Goal: Browse casually

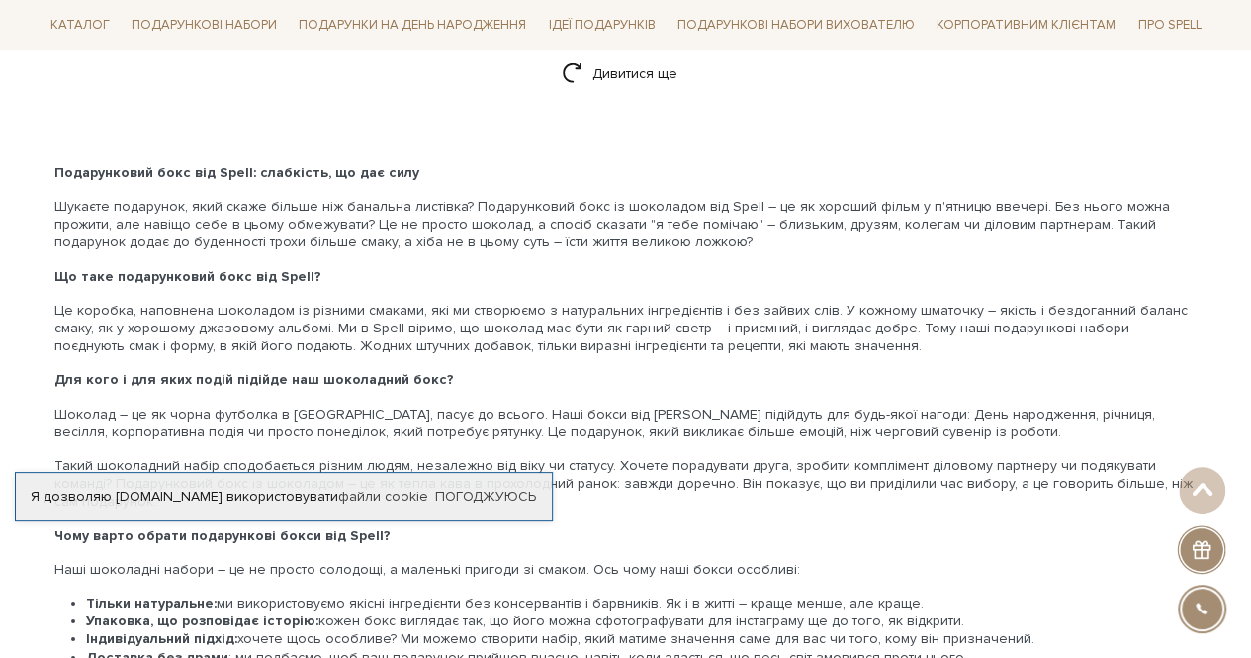
scroll to position [2472, 0]
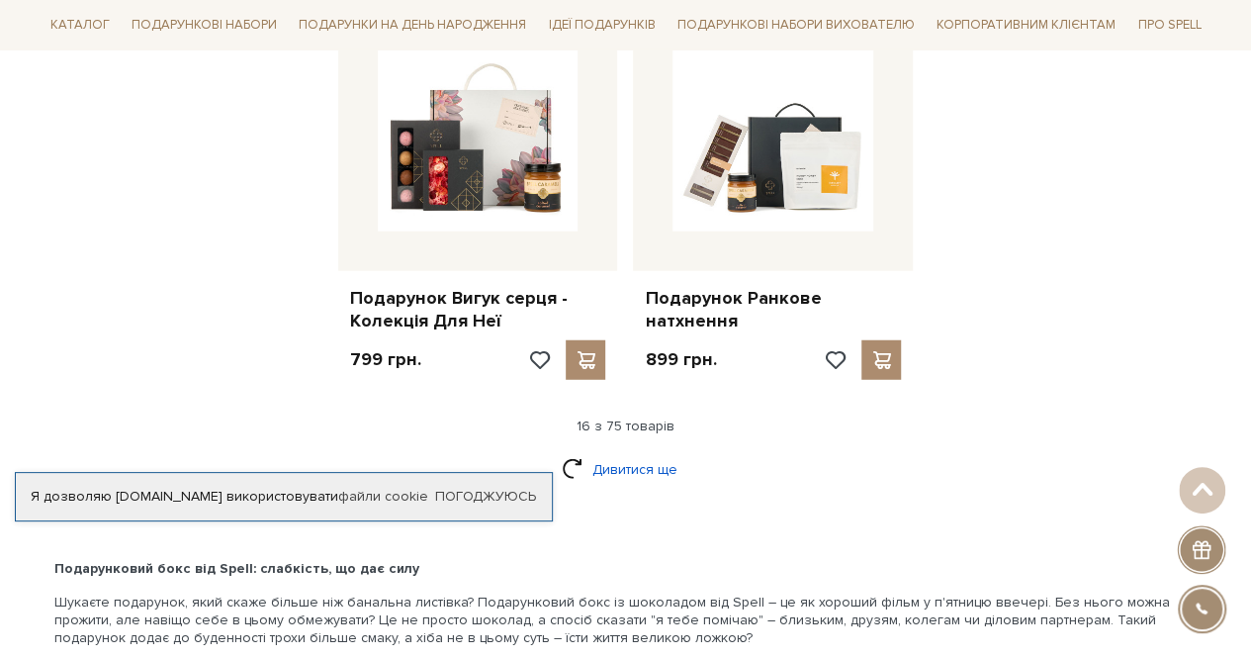
click at [635, 456] on link "Дивитися ще" at bounding box center [626, 469] width 129 height 35
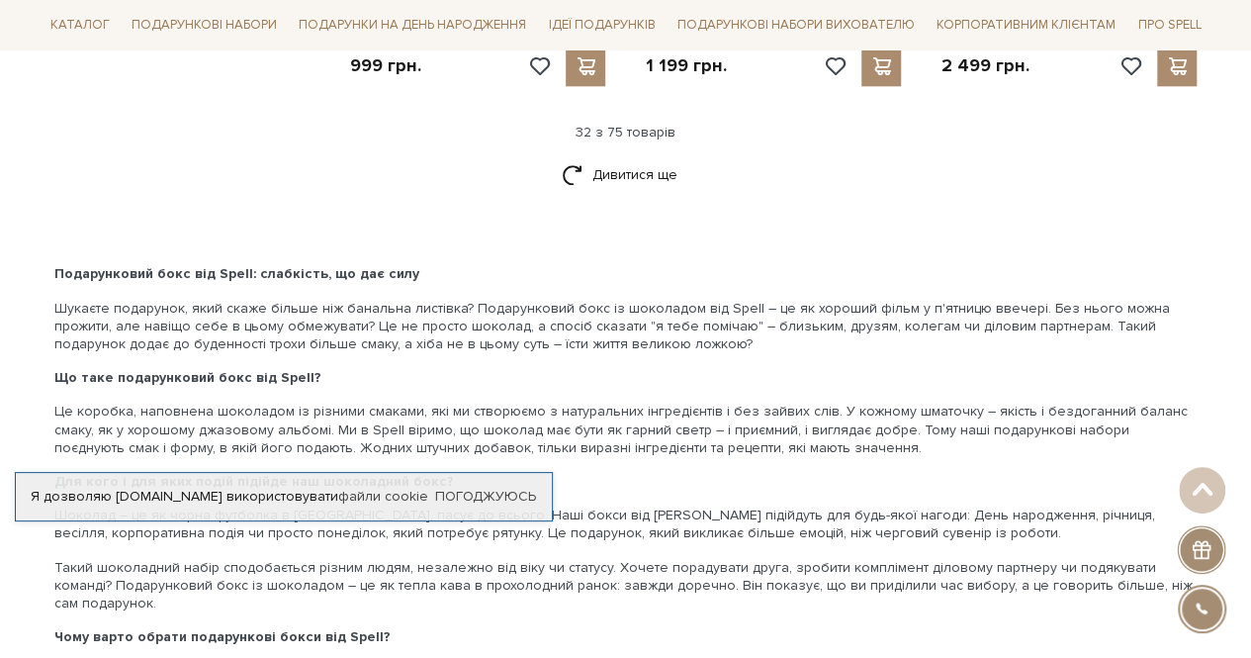
scroll to position [4450, 0]
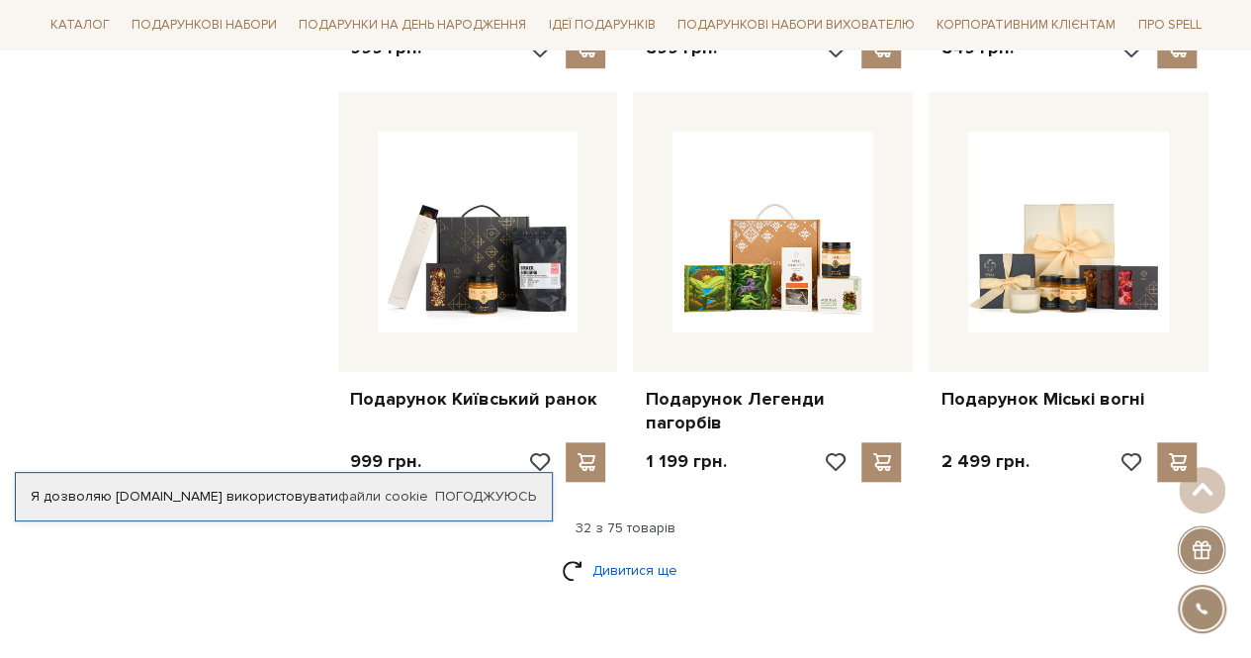
click at [622, 553] on link "Дивитися ще" at bounding box center [626, 570] width 129 height 35
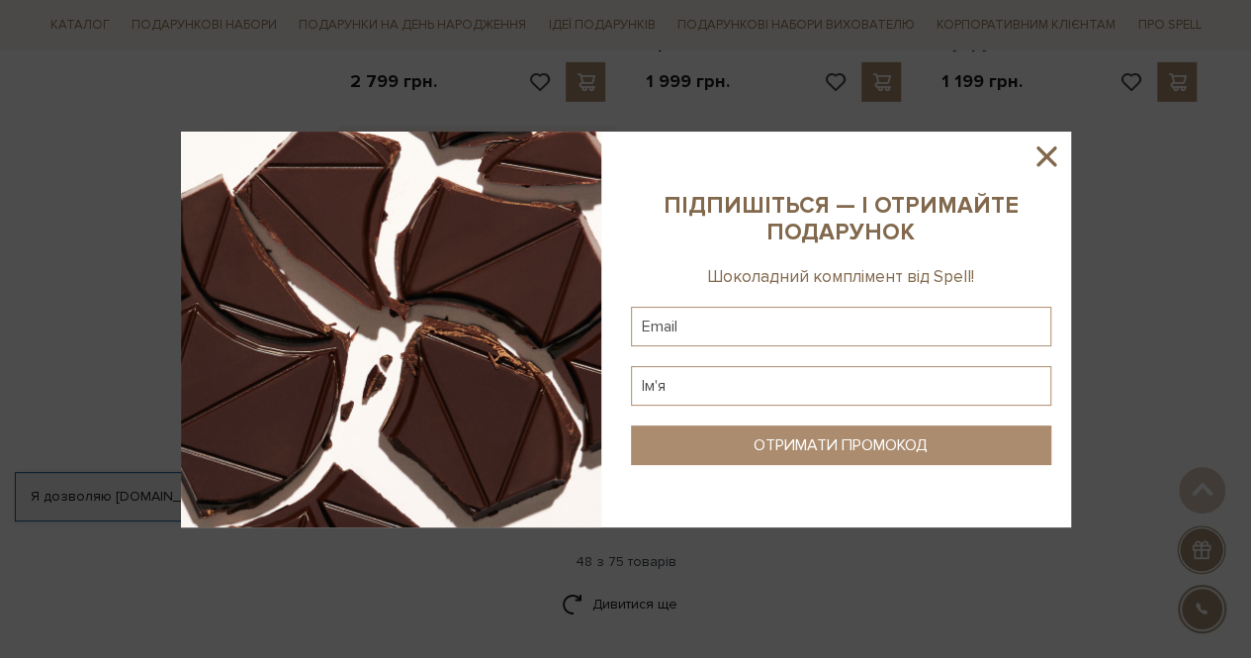
click at [1050, 150] on icon at bounding box center [1046, 156] width 20 height 20
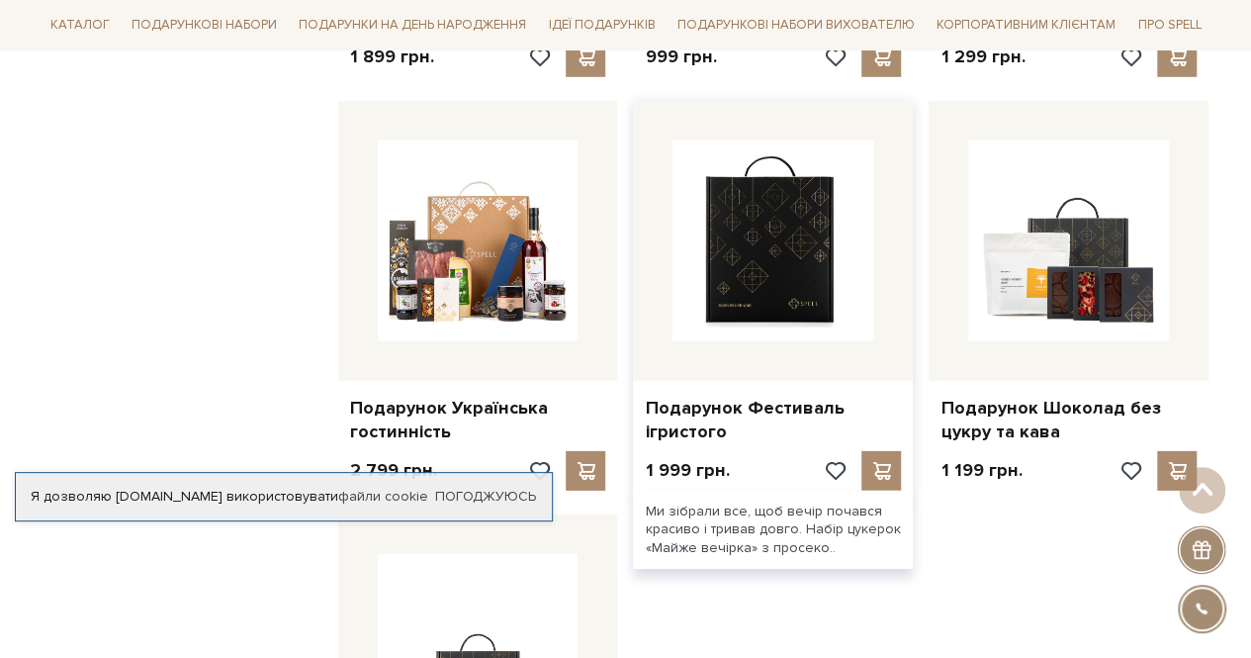
scroll to position [6633, 0]
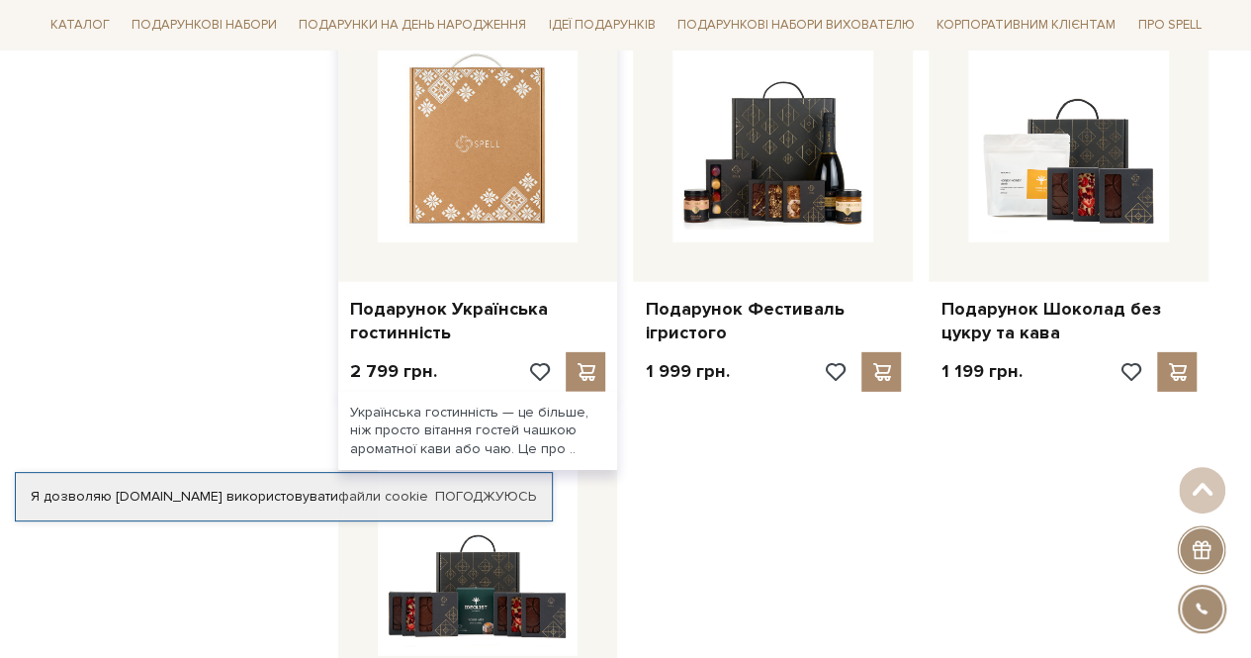
click at [491, 116] on img at bounding box center [478, 142] width 201 height 201
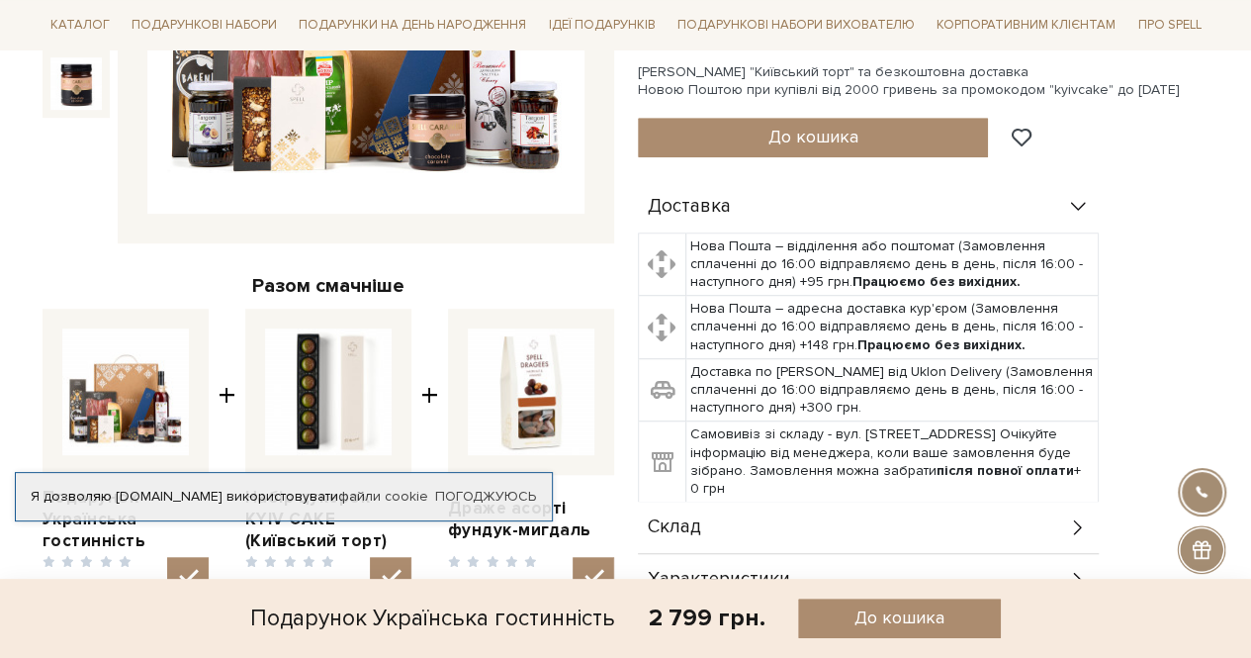
scroll to position [692, 0]
